Goal: Transaction & Acquisition: Purchase product/service

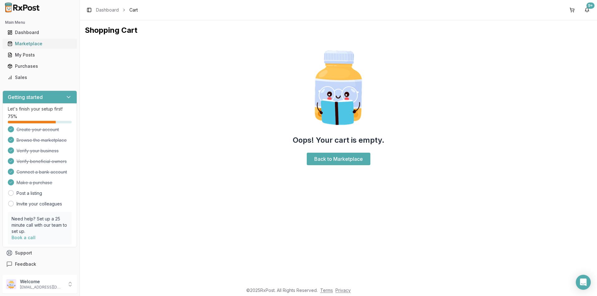
click at [17, 43] on div "Marketplace" at bounding box center [39, 44] width 65 height 6
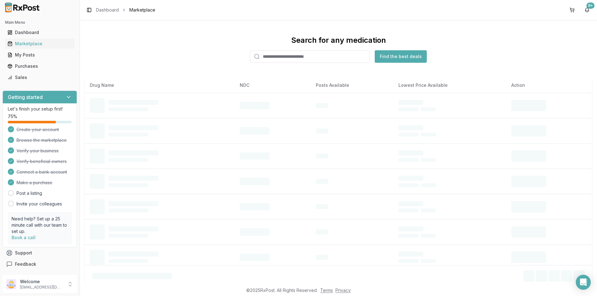
click at [268, 57] on input "search" at bounding box center [310, 56] width 120 height 12
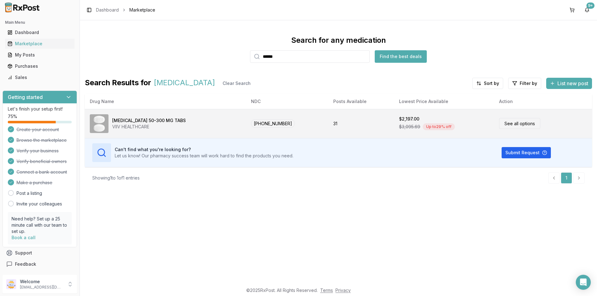
type input "******"
click at [503, 123] on link "See all options" at bounding box center [519, 123] width 41 height 11
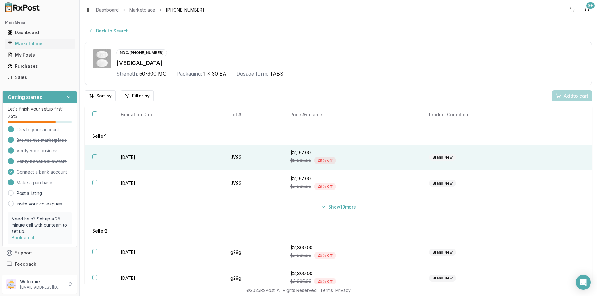
click at [96, 157] on button "button" at bounding box center [94, 156] width 5 height 5
click at [572, 93] on span "Add 1 to cart" at bounding box center [574, 95] width 27 height 7
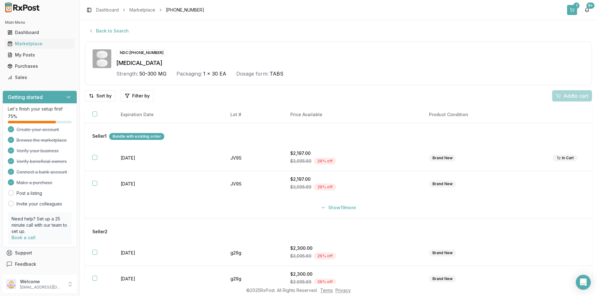
click at [574, 10] on button "1" at bounding box center [572, 10] width 10 height 10
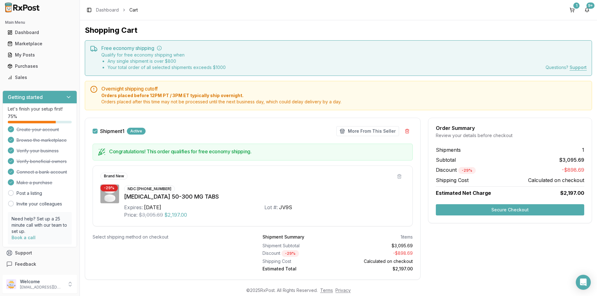
click at [503, 211] on button "Secure Checkout" at bounding box center [510, 209] width 148 height 11
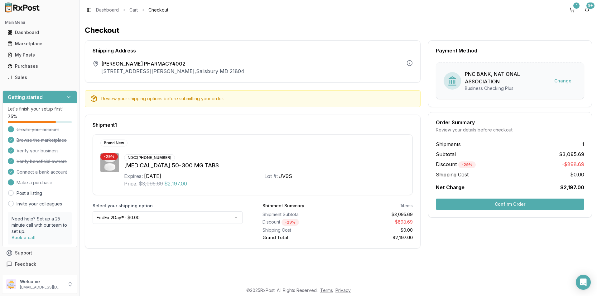
click at [508, 206] on button "Confirm Order" at bounding box center [510, 203] width 148 height 11
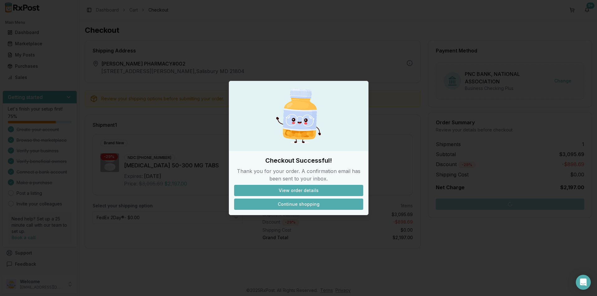
click at [296, 206] on button "Continue shopping" at bounding box center [298, 203] width 129 height 11
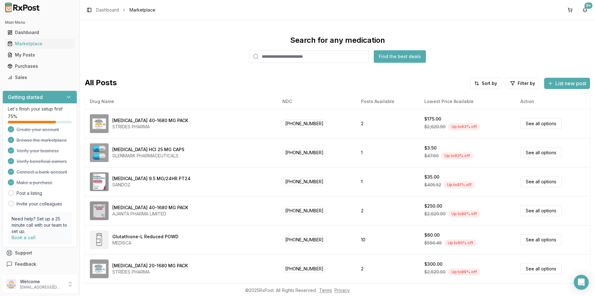
click at [264, 56] on input "search" at bounding box center [309, 56] width 120 height 12
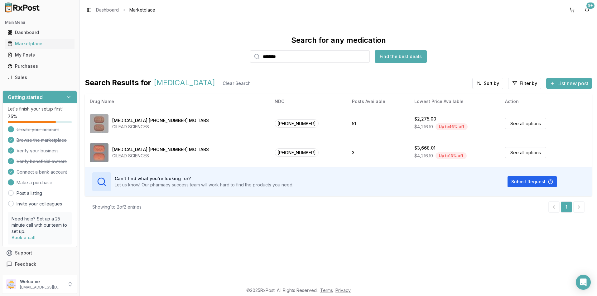
type input "********"
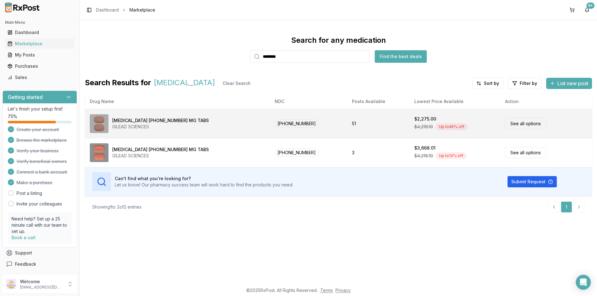
click at [509, 123] on link "See all options" at bounding box center [525, 123] width 41 height 11
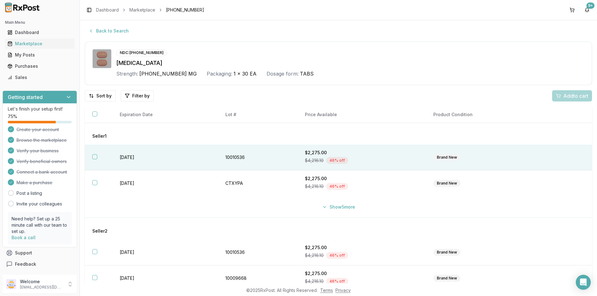
click at [95, 158] on button "button" at bounding box center [94, 156] width 5 height 5
click at [569, 96] on span "Add 1 to cart" at bounding box center [574, 95] width 27 height 7
